Goal: Entertainment & Leisure: Consume media (video, audio)

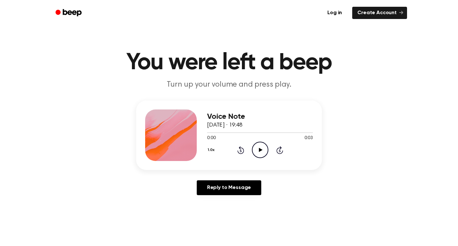
scroll to position [1, 0]
click at [259, 153] on icon "Play Audio" at bounding box center [260, 149] width 16 height 16
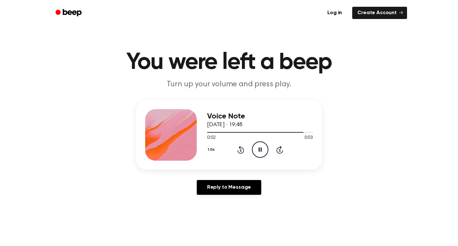
click at [255, 154] on icon "Pause Audio" at bounding box center [260, 149] width 16 height 16
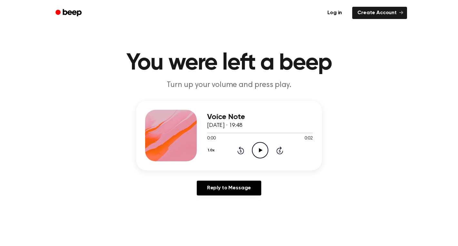
click at [261, 149] on icon "Play Audio" at bounding box center [260, 150] width 16 height 16
click at [253, 146] on circle at bounding box center [260, 150] width 16 height 16
click at [252, 154] on icon "Play Audio" at bounding box center [260, 150] width 16 height 16
drag, startPoint x: 355, startPoint y: 5, endPoint x: 420, endPoint y: 63, distance: 87.0
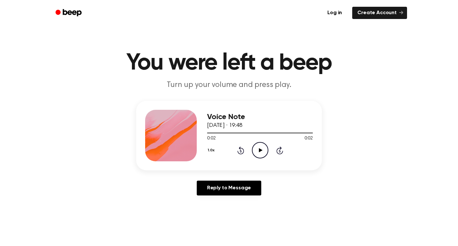
click at [420, 63] on header "You were left a beep Turn up your volume and press play." at bounding box center [229, 71] width 442 height 39
